Goal: Unclear: Browse casually

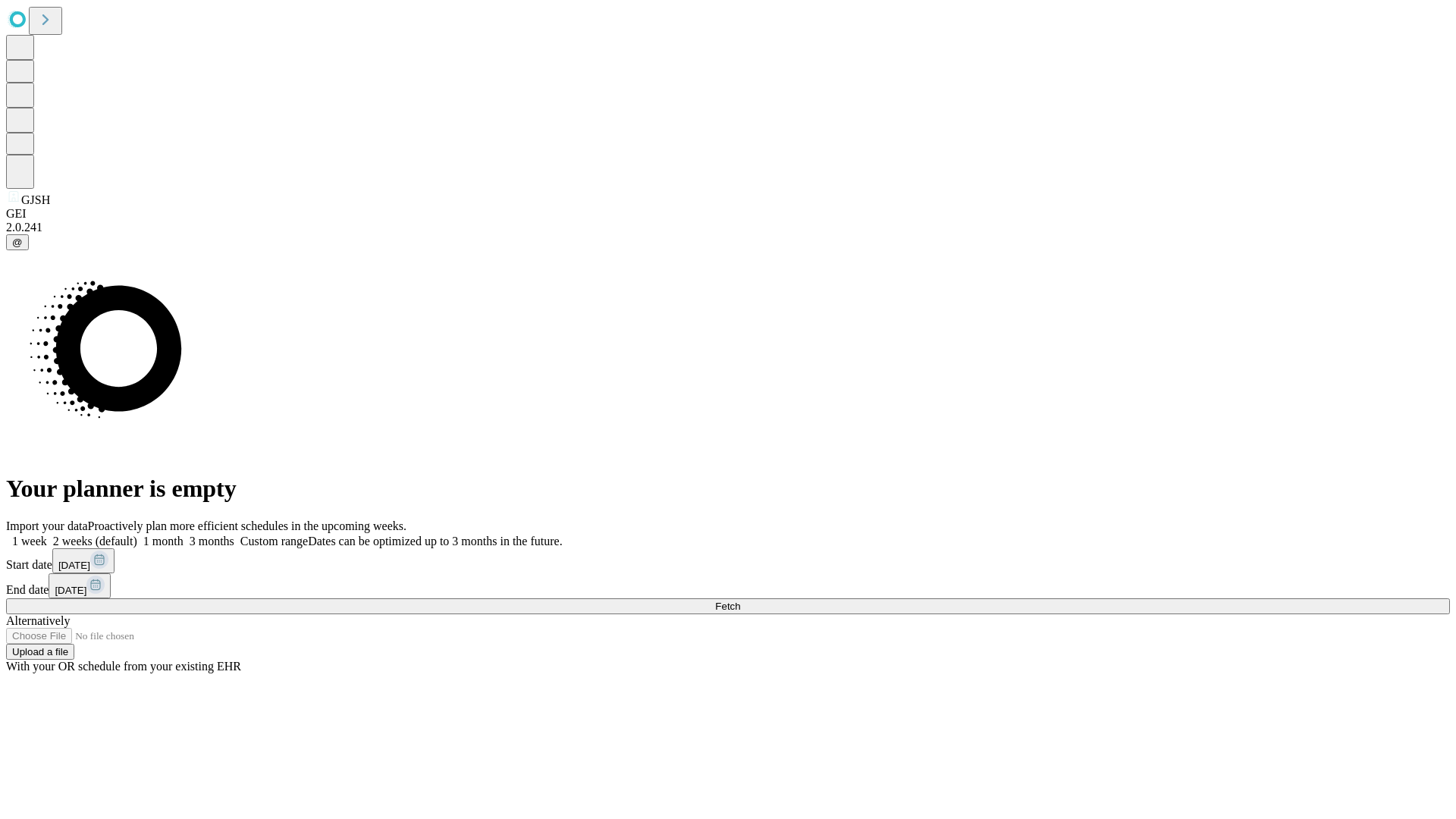
click at [740, 600] on span "Fetch" at bounding box center [728, 606] width 25 height 12
